Goal: Information Seeking & Learning: Learn about a topic

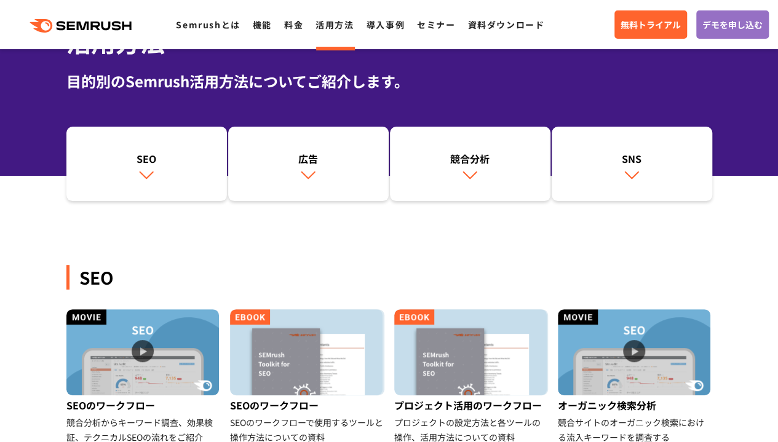
scroll to position [123, 0]
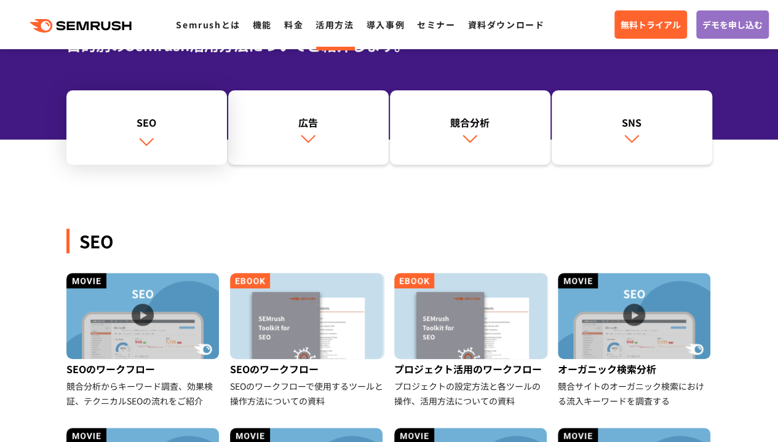
click at [155, 135] on link "SEO" at bounding box center [146, 127] width 161 height 75
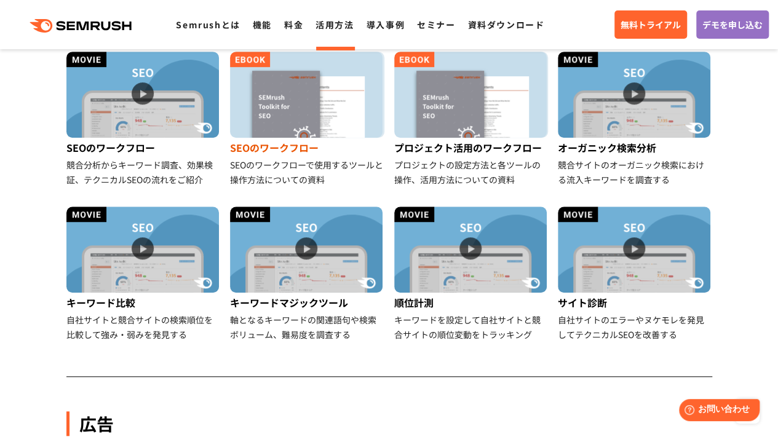
scroll to position [222, 0]
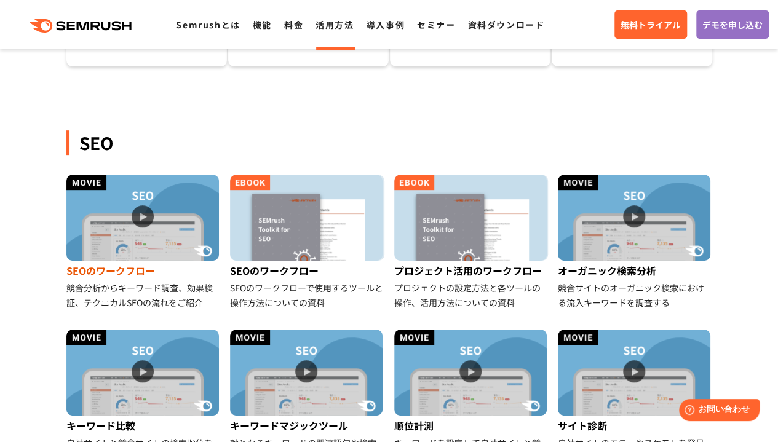
click at [134, 270] on div "SEOのワークフロー" at bounding box center [143, 271] width 154 height 20
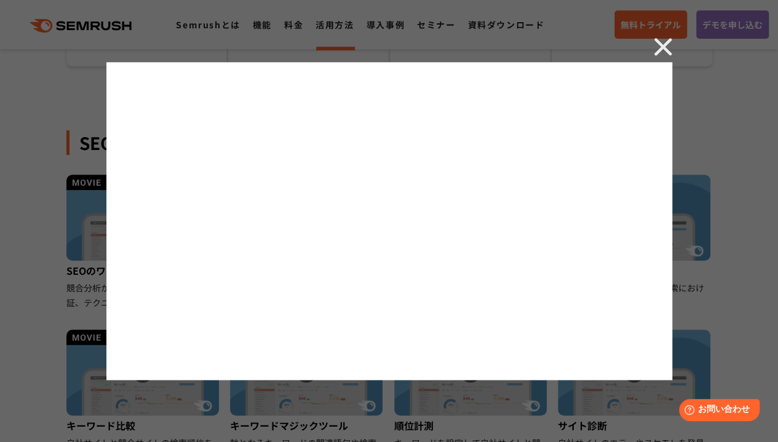
click at [671, 46] on img at bounding box center [663, 47] width 18 height 18
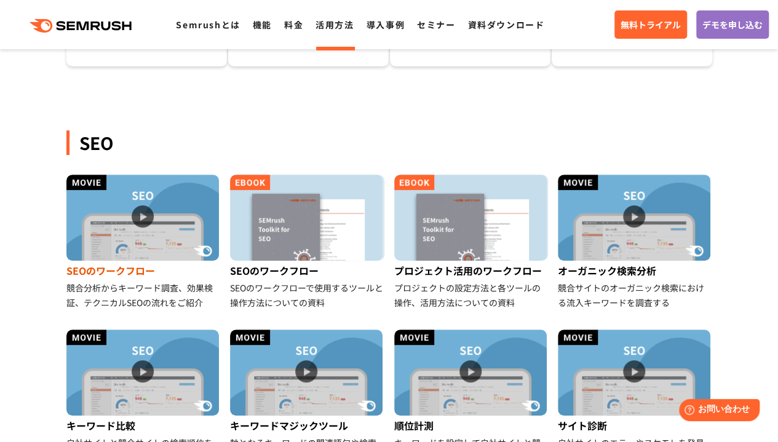
click at [158, 232] on img at bounding box center [142, 218] width 153 height 86
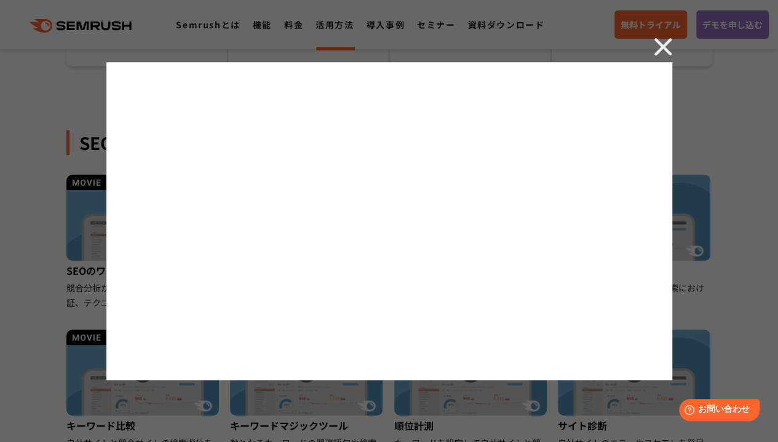
scroll to position [160, 0]
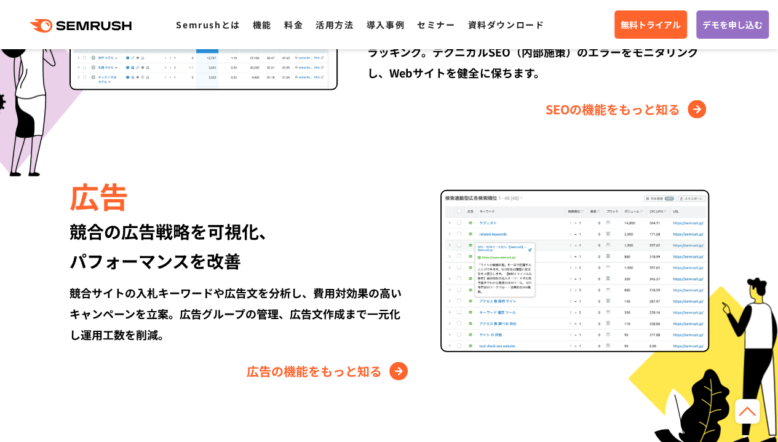
scroll to position [1477, 0]
